Goal: Task Accomplishment & Management: Use online tool/utility

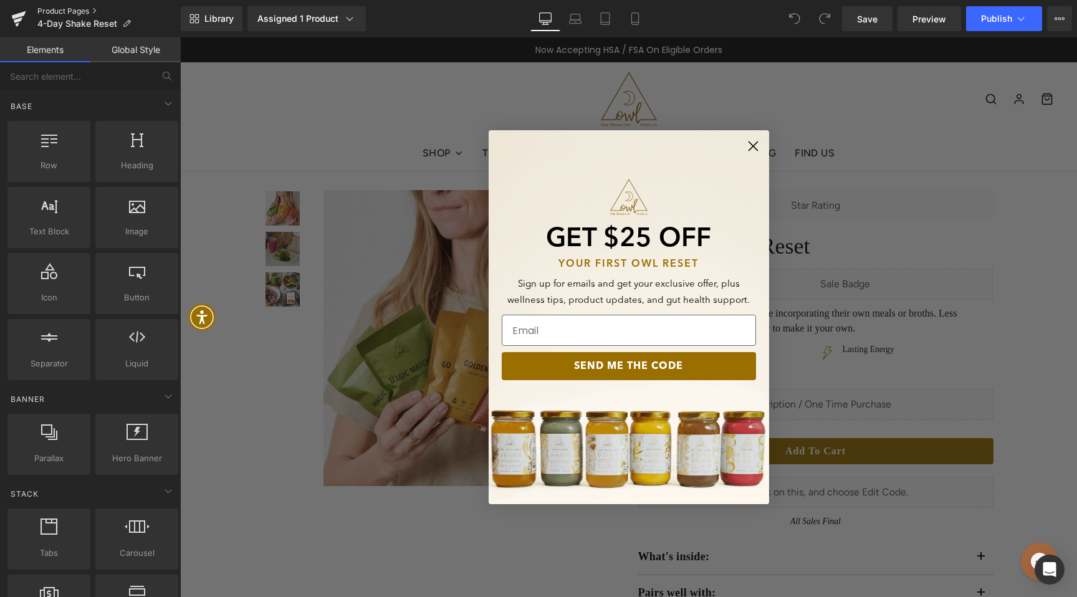
click at [55, 9] on link "Product Pages" at bounding box center [108, 11] width 143 height 10
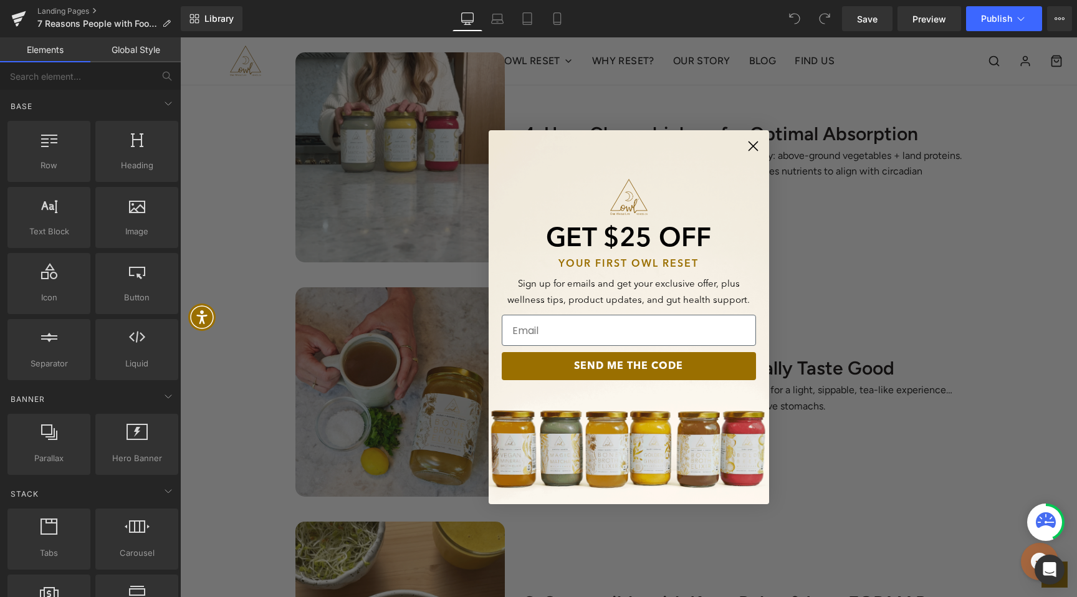
scroll to position [1433, 0]
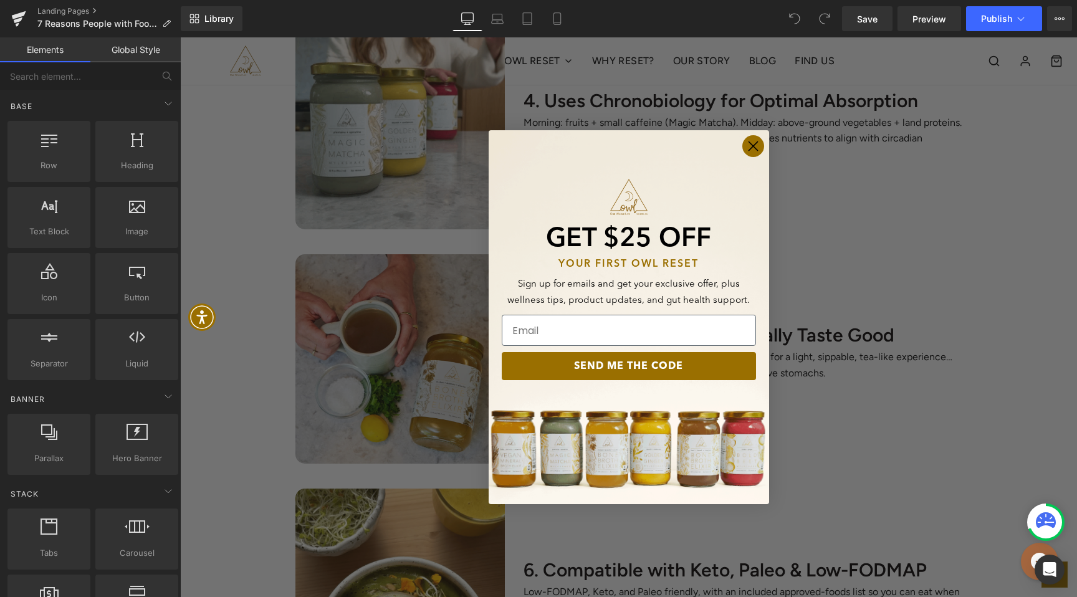
click at [753, 147] on icon "Close dialog" at bounding box center [752, 146] width 9 height 9
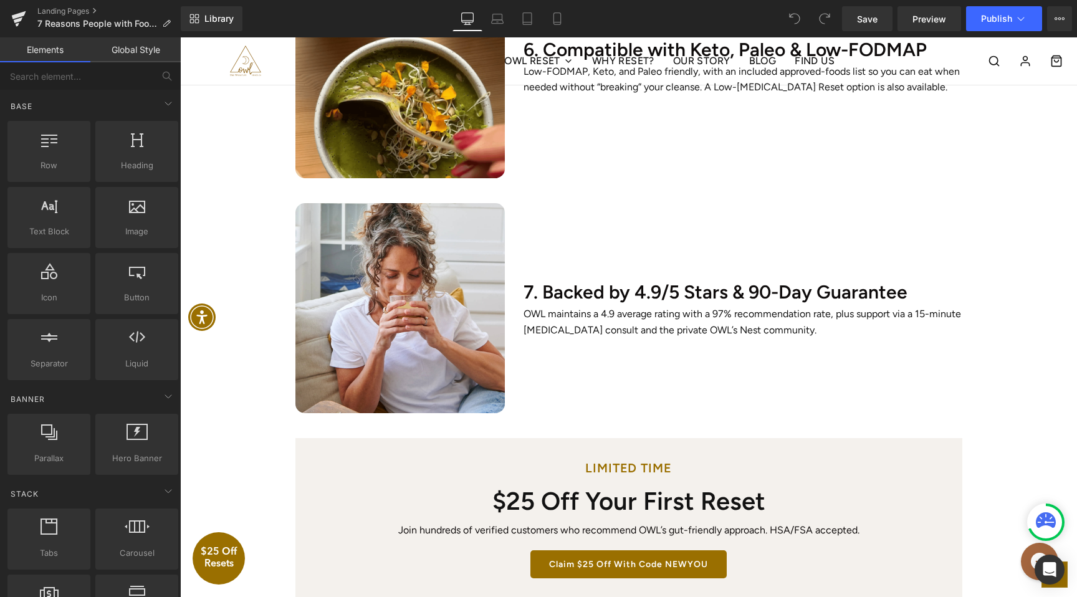
scroll to position [2017, 0]
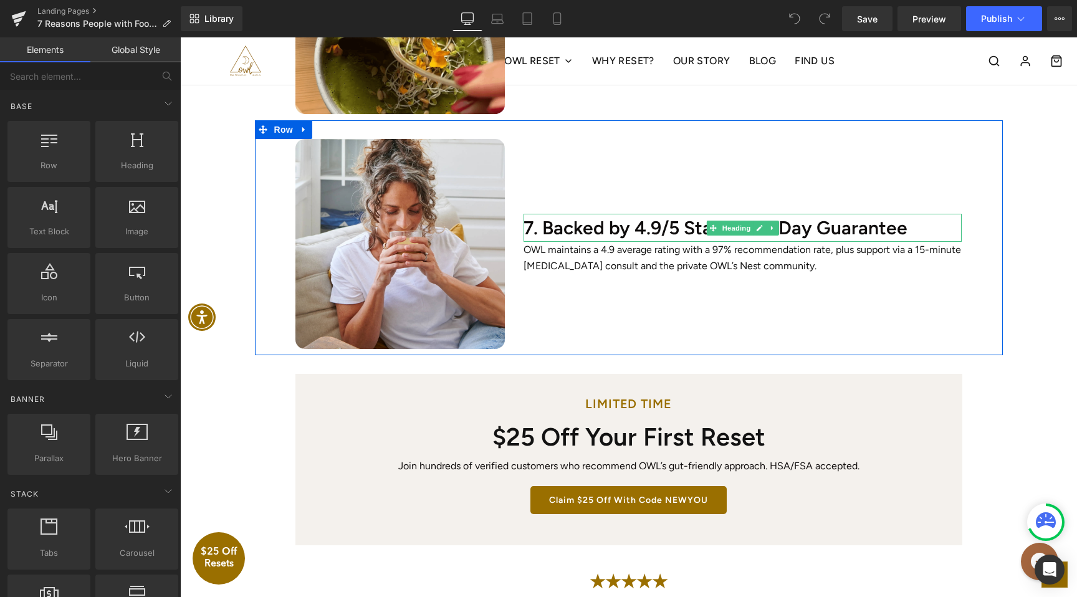
click at [841, 220] on h2 "7. Backed by 4.9/5 Stars & 90-Day Guarantee" at bounding box center [742, 228] width 438 height 28
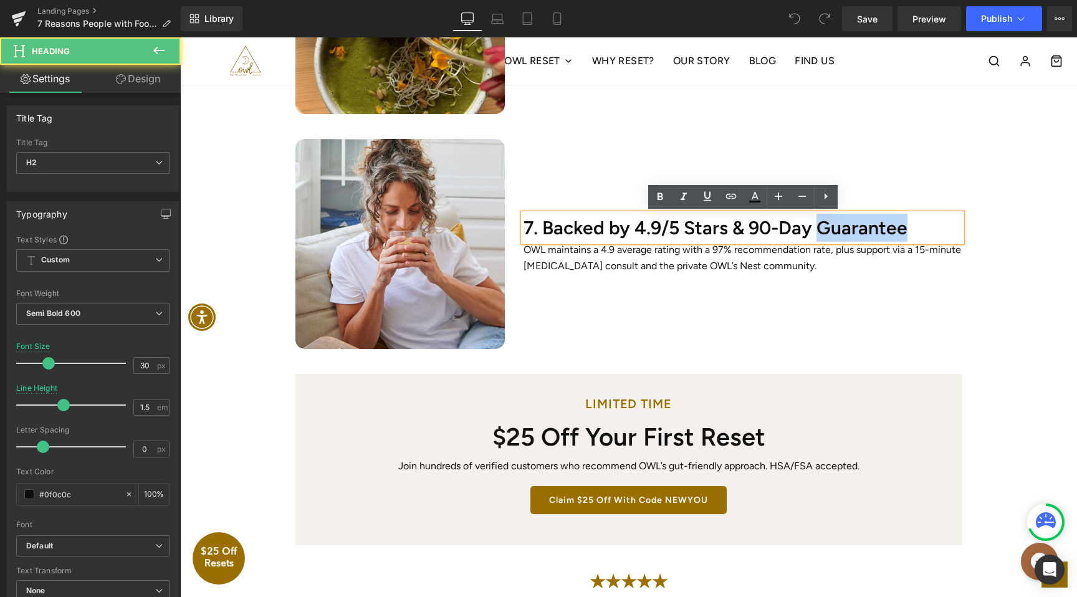
click at [841, 220] on h2 "7. Backed by 4.9/5 Stars & 90-Day Guarantee" at bounding box center [742, 228] width 438 height 28
click at [895, 224] on h2 "7. Backed by 4.9/5 Stars & 90-Day Guarantee" at bounding box center [742, 228] width 438 height 28
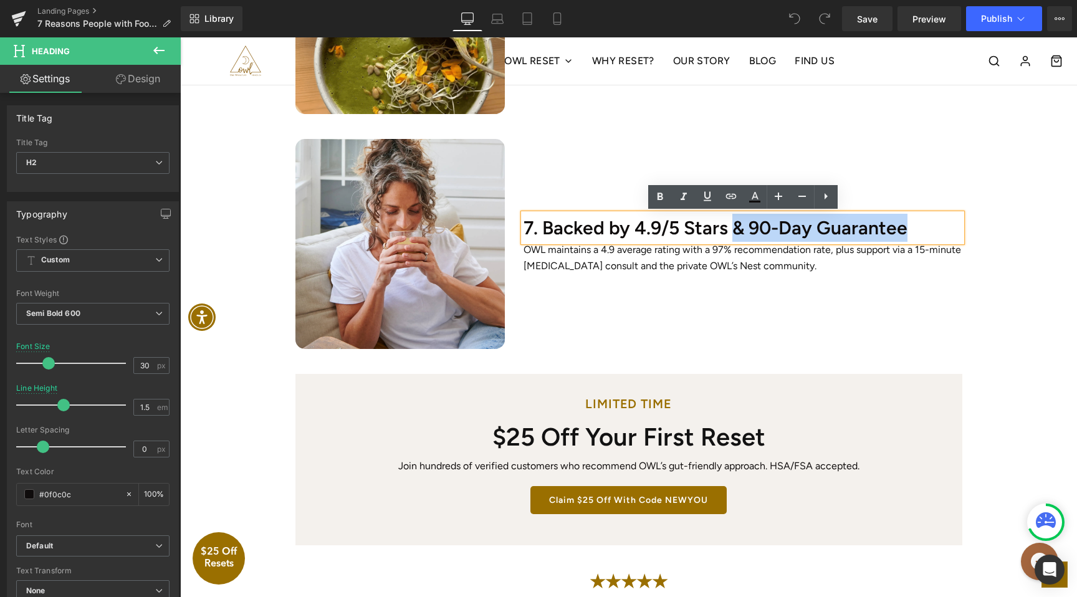
drag, startPoint x: 932, startPoint y: 222, endPoint x: 744, endPoint y: 225, distance: 188.2
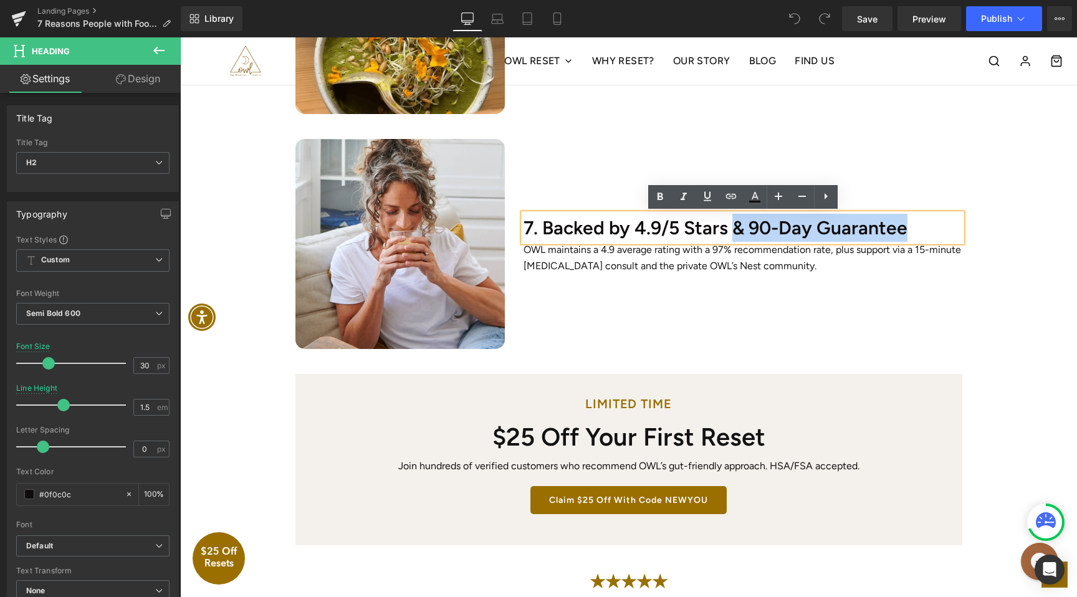
click at [744, 225] on h2 "7. Backed by 4.9/5 Stars & 90-Day Guarantee" at bounding box center [742, 228] width 438 height 28
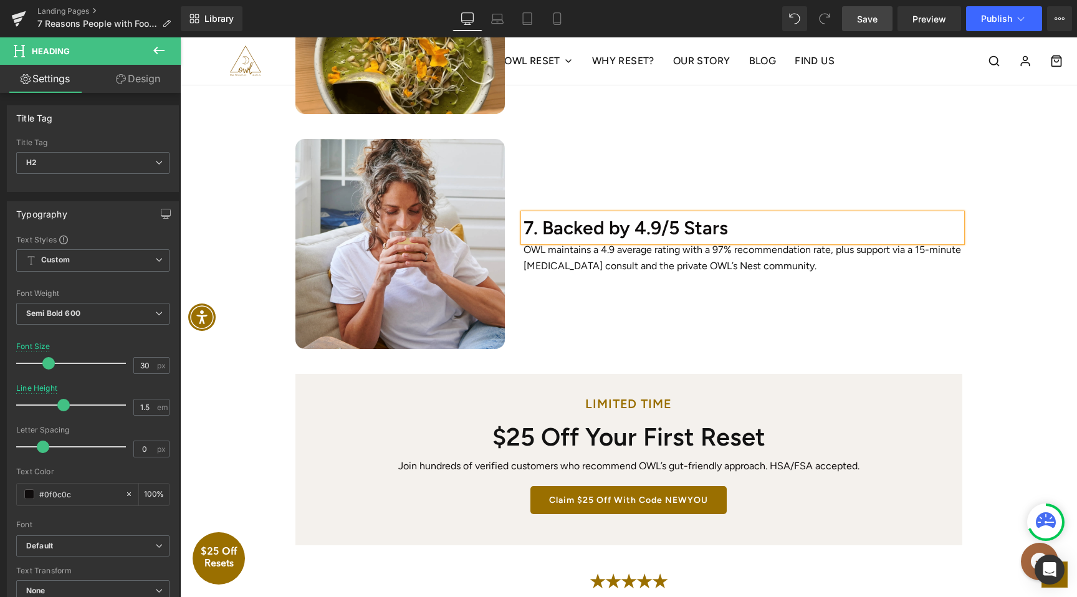
click at [876, 21] on span "Save" at bounding box center [867, 18] width 21 height 13
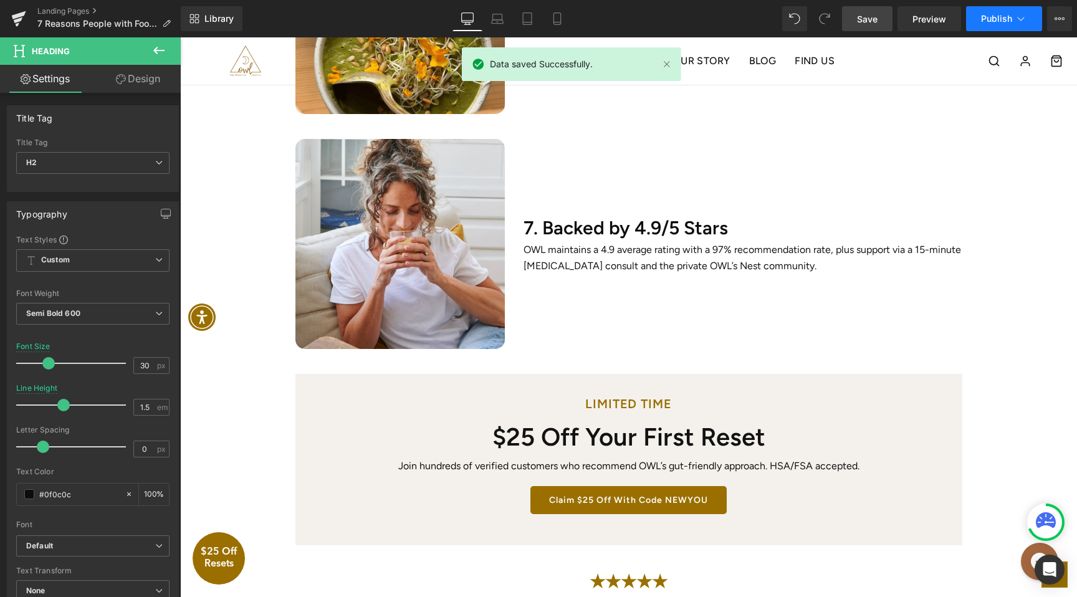
click at [1002, 16] on span "Publish" at bounding box center [996, 19] width 31 height 10
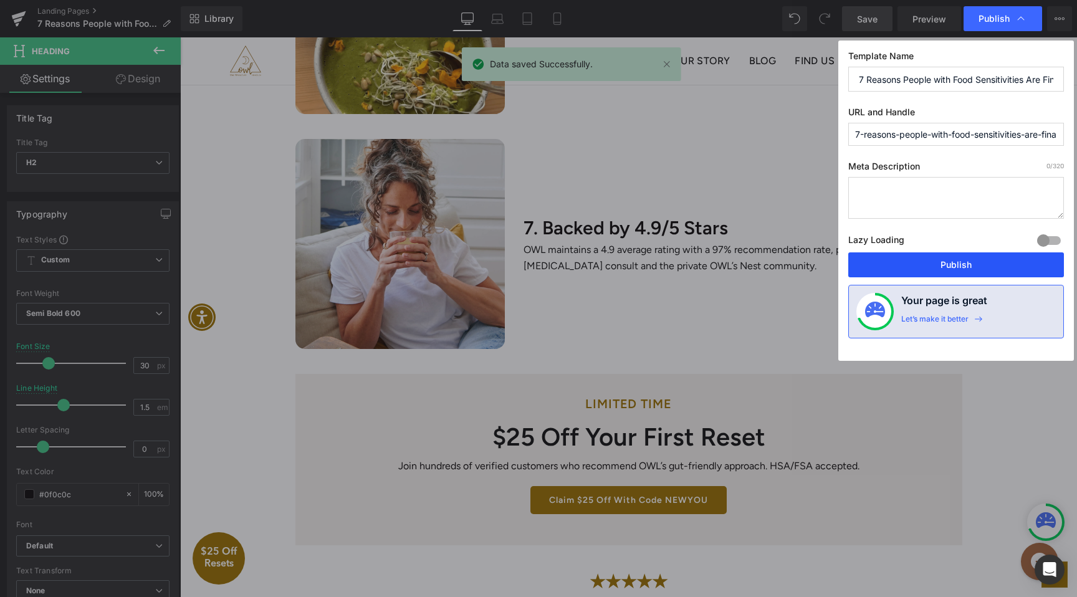
click at [943, 266] on button "Publish" at bounding box center [956, 264] width 216 height 25
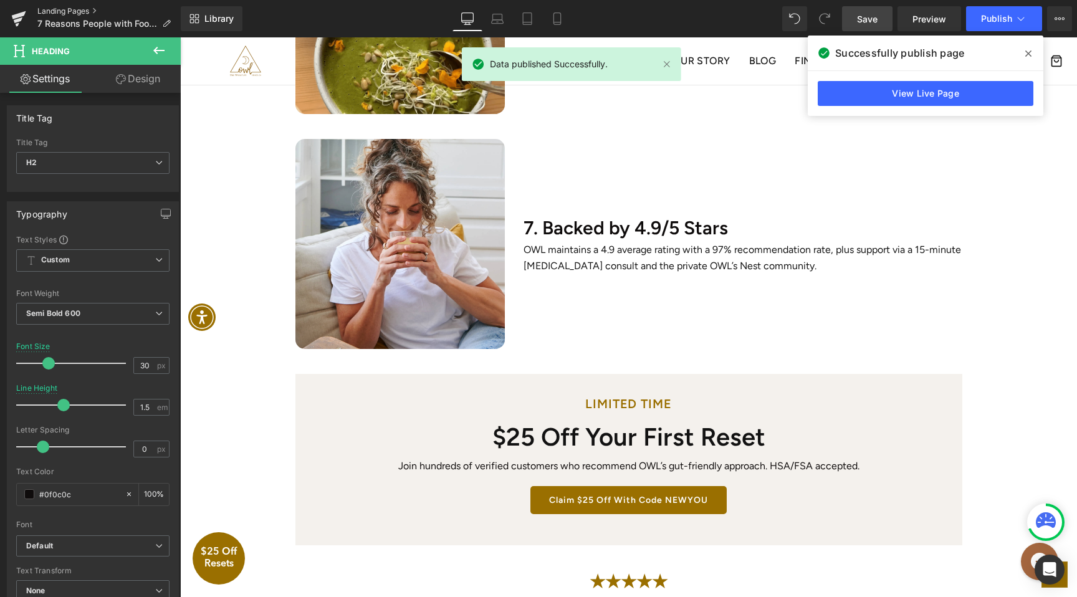
click at [71, 12] on link "Landing Pages" at bounding box center [108, 11] width 143 height 10
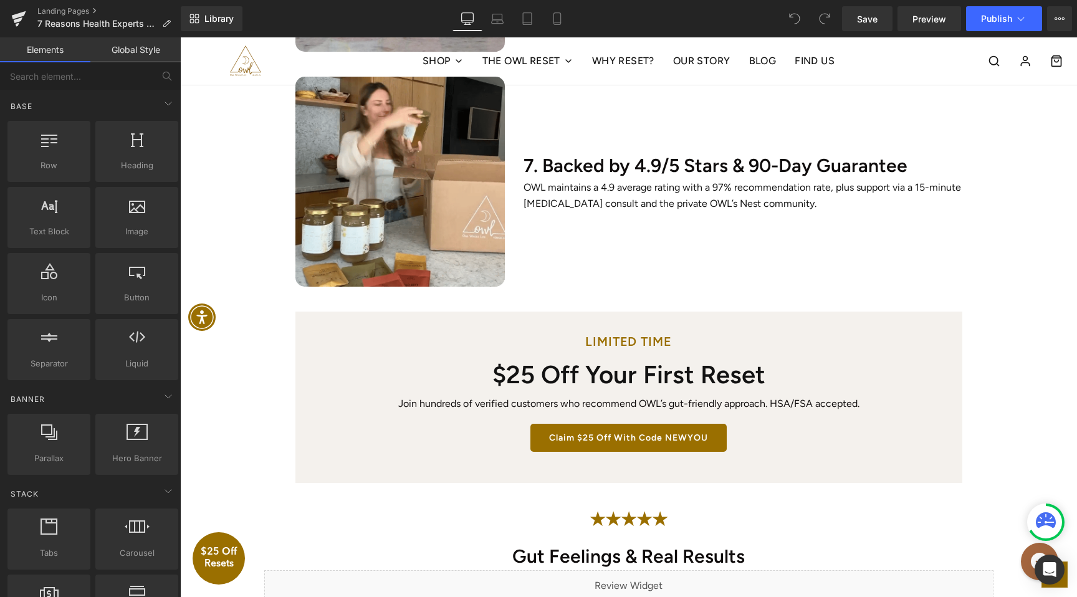
scroll to position [2093, 0]
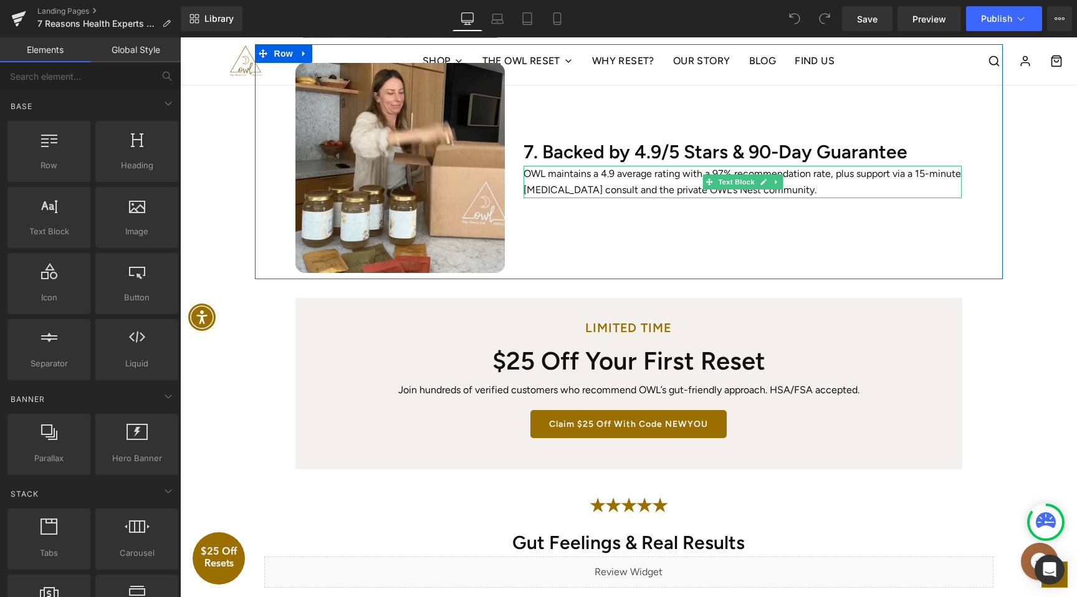
click at [806, 179] on p "OWL maintains a 4.9 average rating with a 97% recommendation rate, plus support…" at bounding box center [742, 182] width 438 height 32
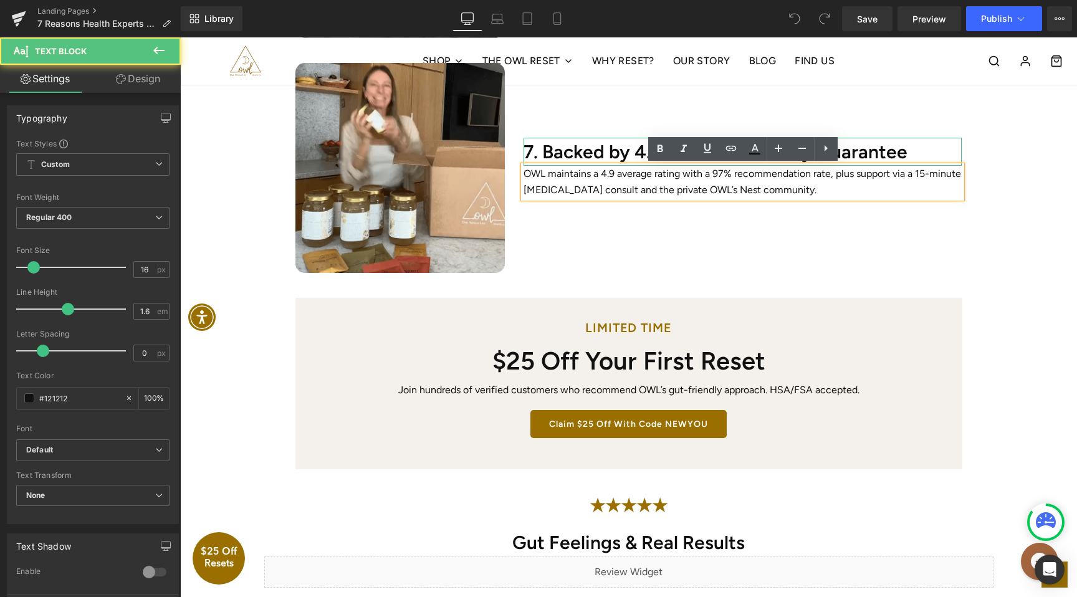
click at [899, 147] on h2 "7. Backed by 4.9/5 Stars & 90-Day Guarantee" at bounding box center [742, 152] width 438 height 28
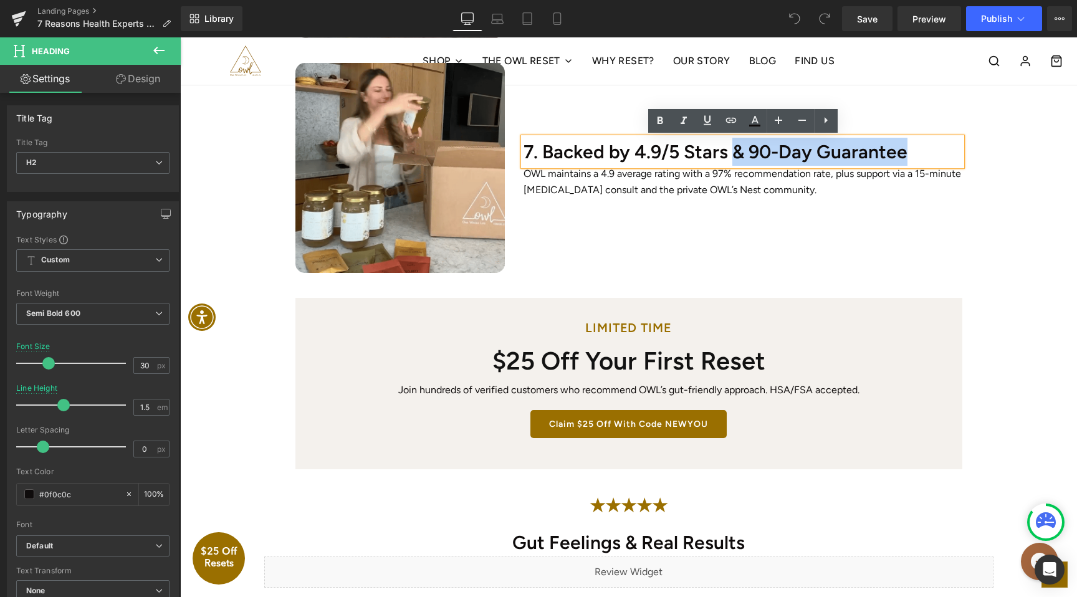
drag, startPoint x: 934, startPoint y: 152, endPoint x: 745, endPoint y: 155, distance: 189.4
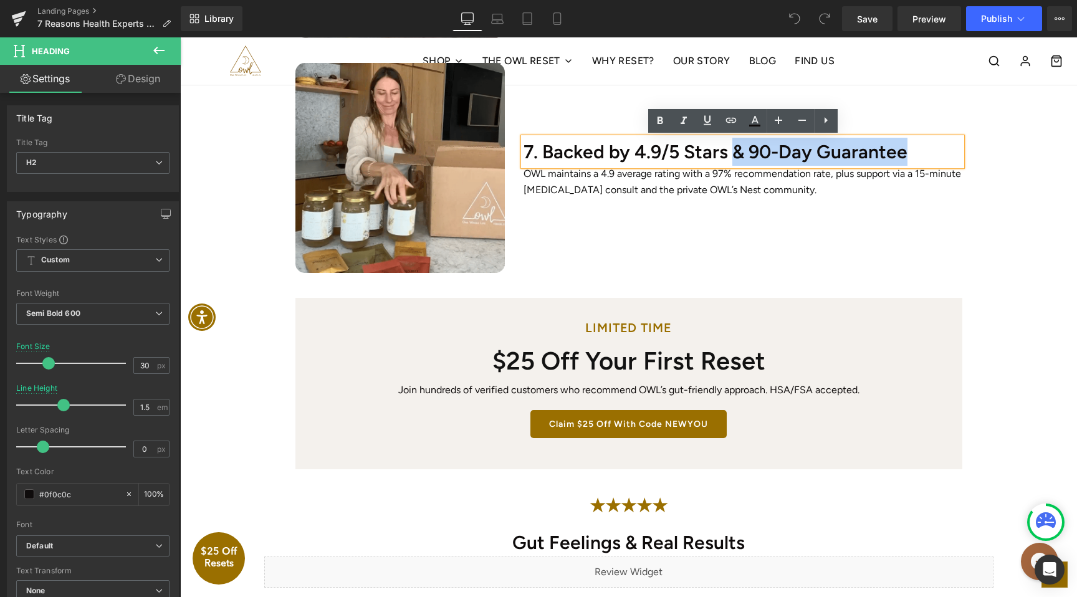
click at [745, 155] on h2 "7. Backed by 4.9/5 Stars & 90-Day Guarantee" at bounding box center [742, 152] width 438 height 28
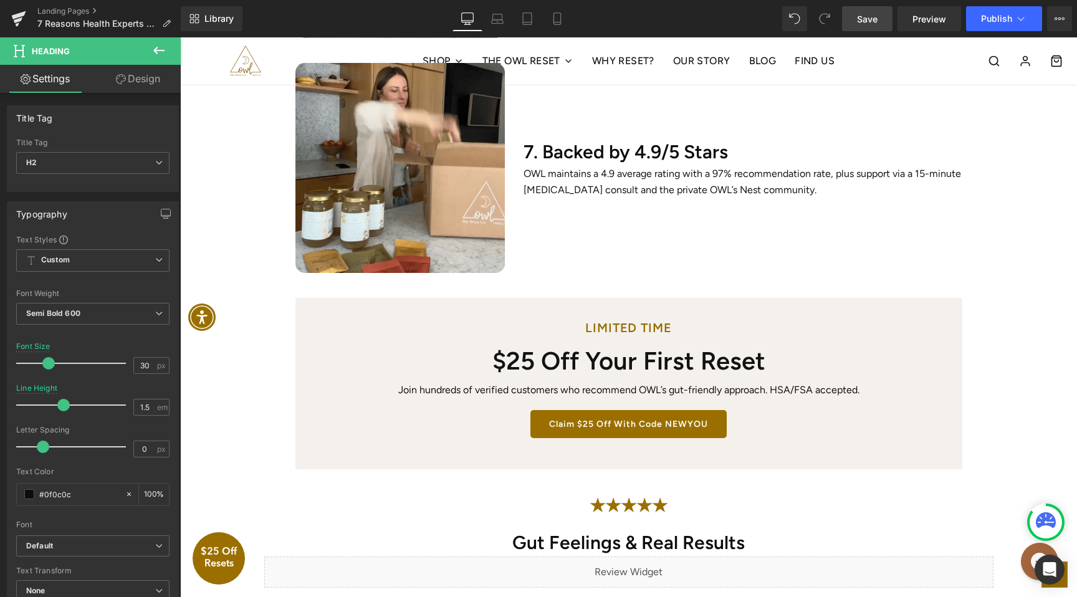
click at [869, 12] on span "Save" at bounding box center [867, 18] width 21 height 13
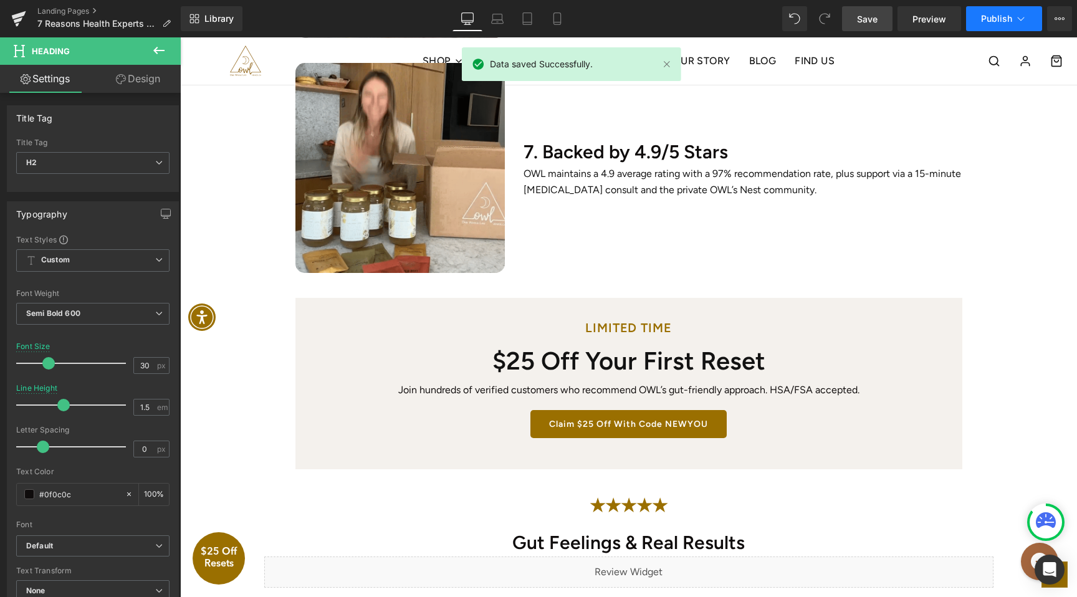
click at [992, 23] on span "Publish" at bounding box center [996, 19] width 31 height 10
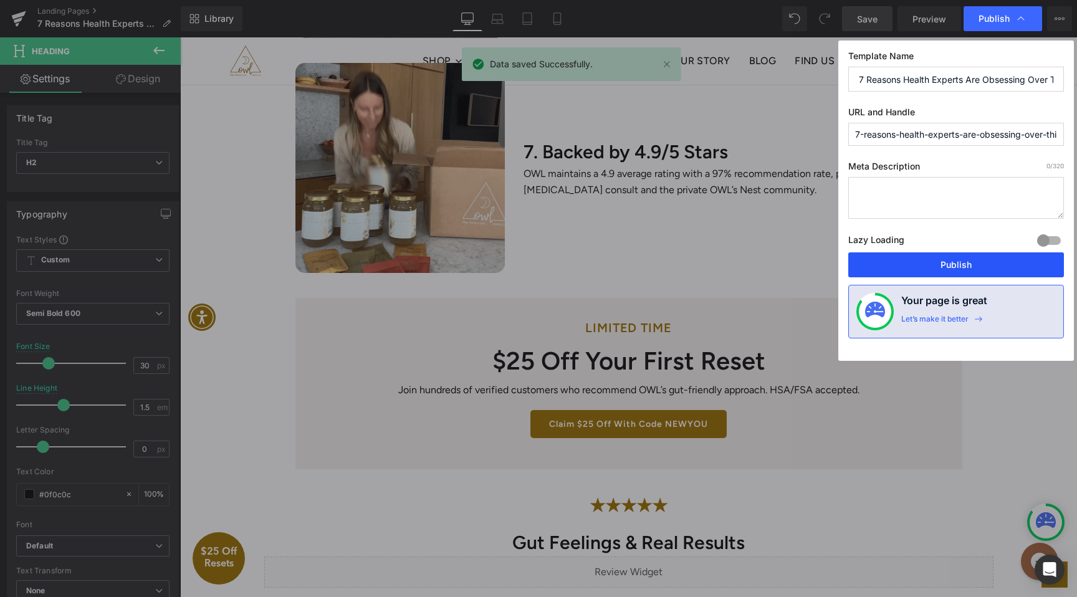
click at [952, 254] on button "Publish" at bounding box center [956, 264] width 216 height 25
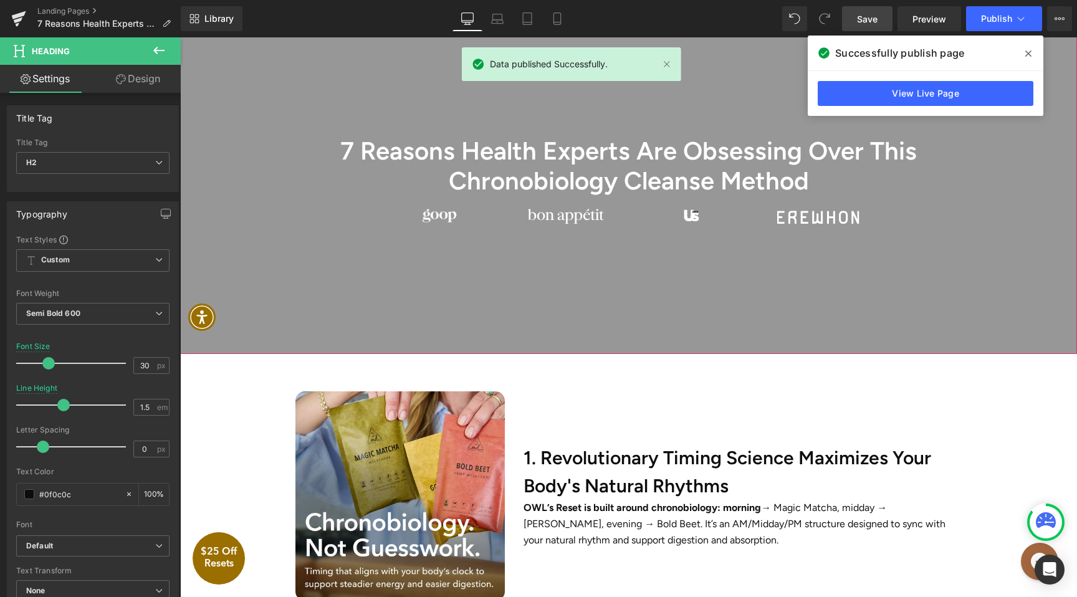
scroll to position [126, 0]
